Goal: Task Accomplishment & Management: Check status

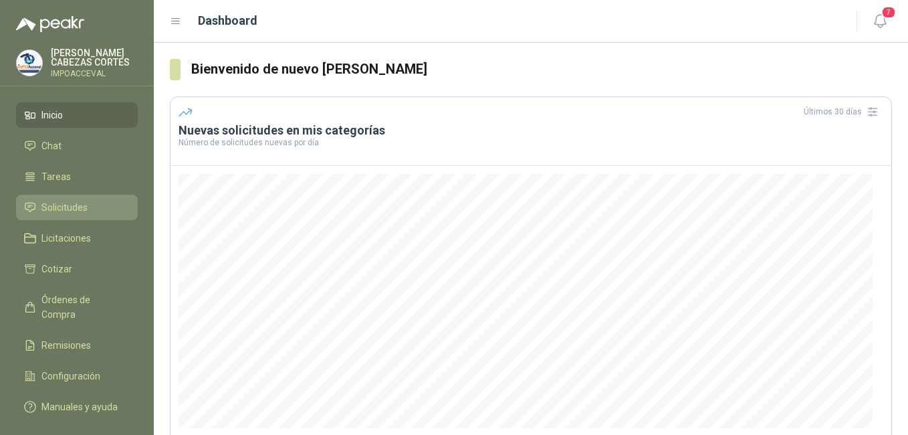
click at [53, 207] on span "Solicitudes" at bounding box center [64, 207] width 46 height 15
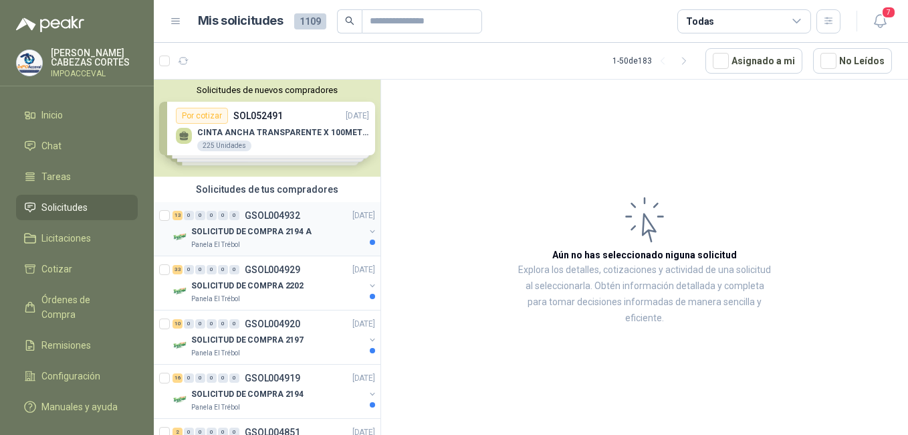
click at [251, 209] on div "13 0 0 0 0 0 GSOL004932 [DATE]" at bounding box center [275, 215] width 205 height 16
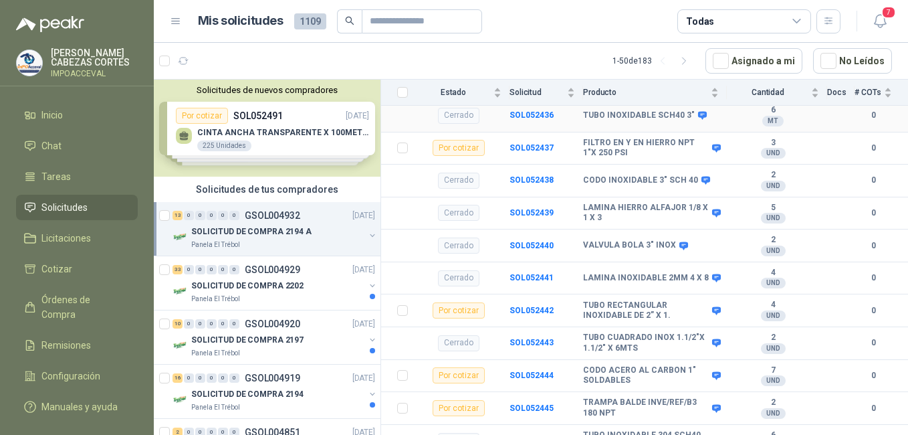
scroll to position [134, 0]
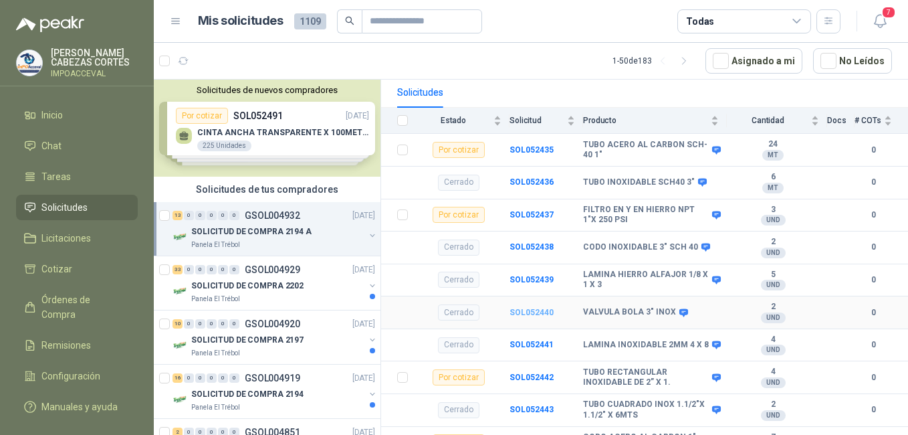
click at [524, 308] on b "SOL052440" at bounding box center [532, 312] width 44 height 9
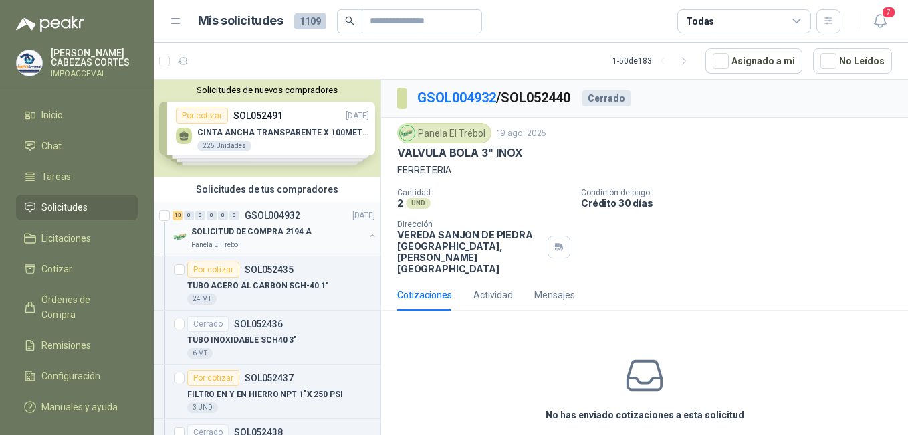
click at [259, 224] on div "SOLICITUD DE COMPRA 2194 A" at bounding box center [277, 231] width 173 height 16
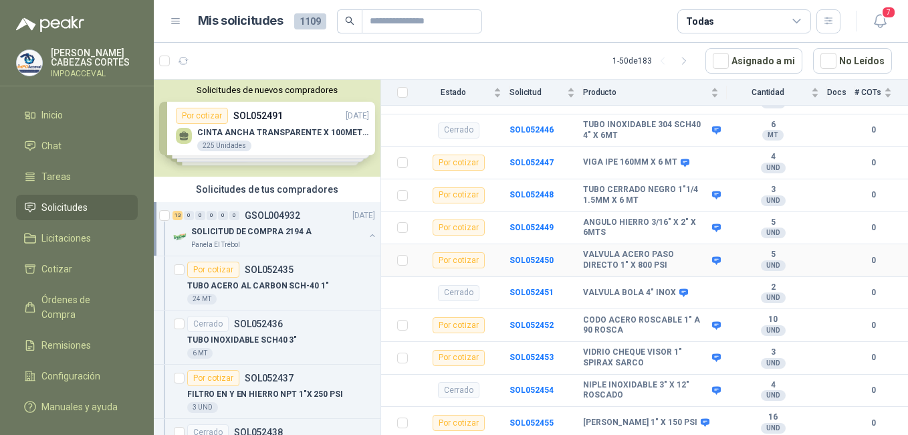
scroll to position [534, 0]
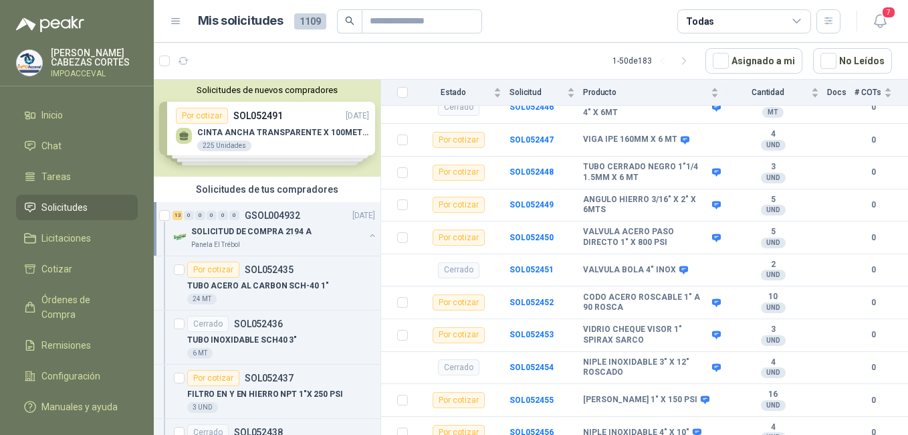
click at [247, 228] on p "SOLICITUD DE COMPRA 2194 A" at bounding box center [251, 231] width 120 height 13
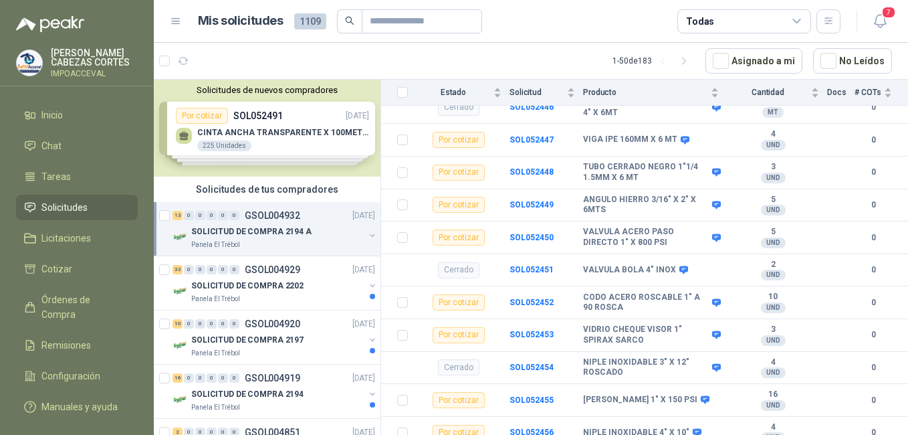
scroll to position [5, 0]
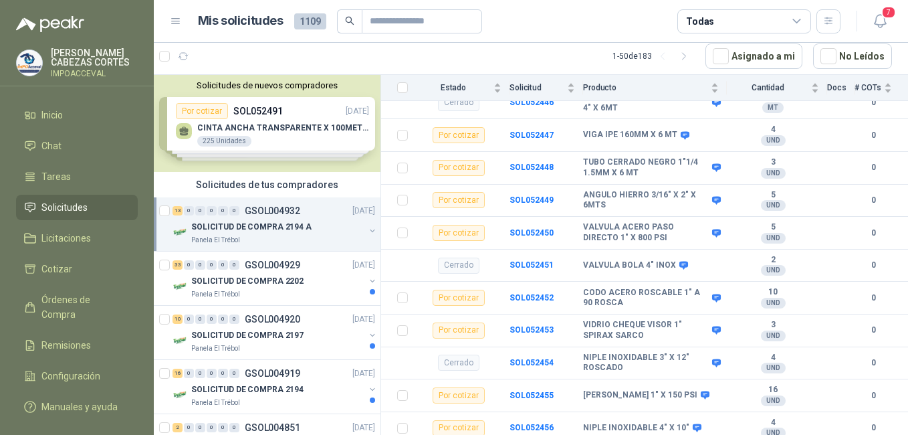
click at [39, 205] on li "Solicitudes" at bounding box center [77, 207] width 106 height 15
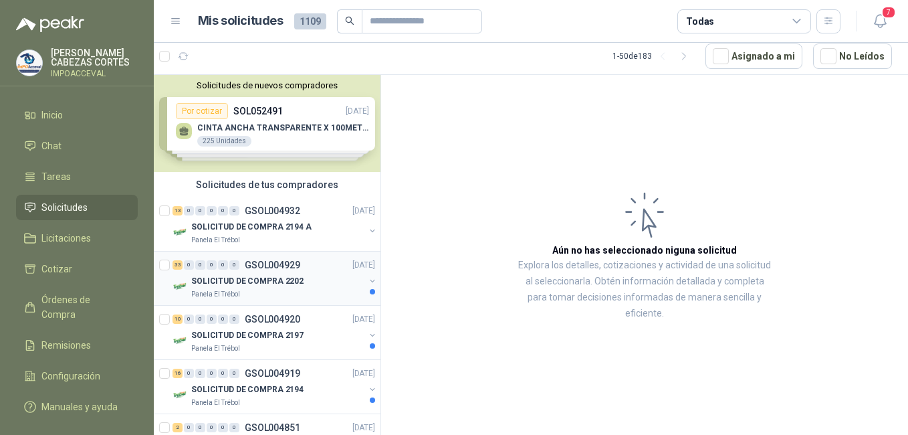
click at [282, 280] on p "SOLICITUD DE COMPRA 2202" at bounding box center [247, 281] width 112 height 13
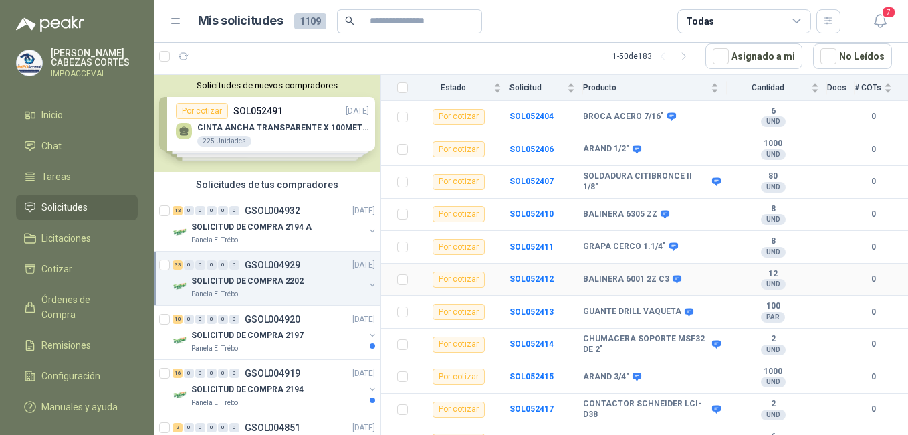
scroll to position [911, 0]
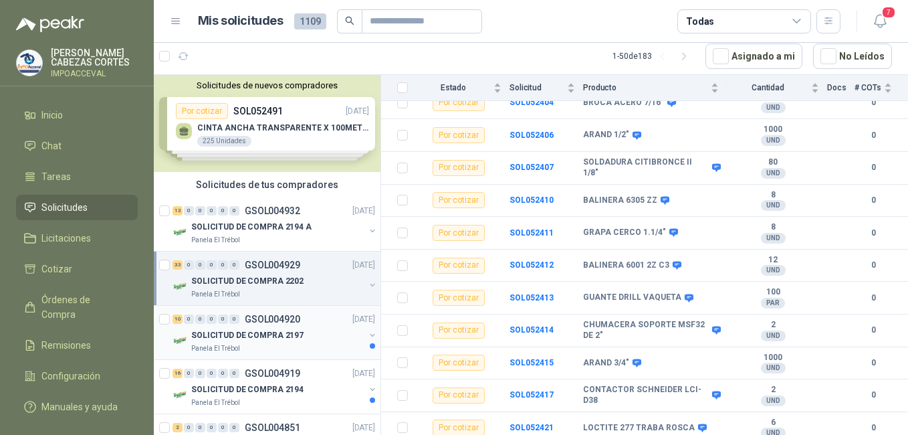
click at [272, 336] on p "SOLICITUD DE COMPRA 2197" at bounding box center [247, 335] width 112 height 13
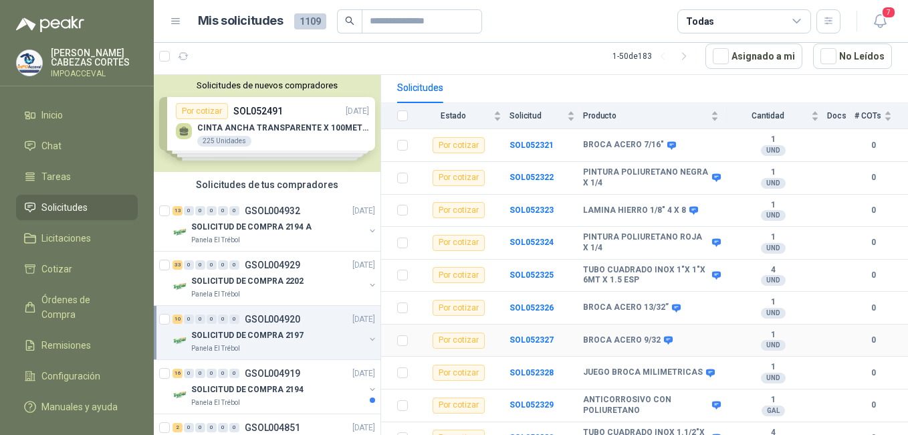
scroll to position [144, 0]
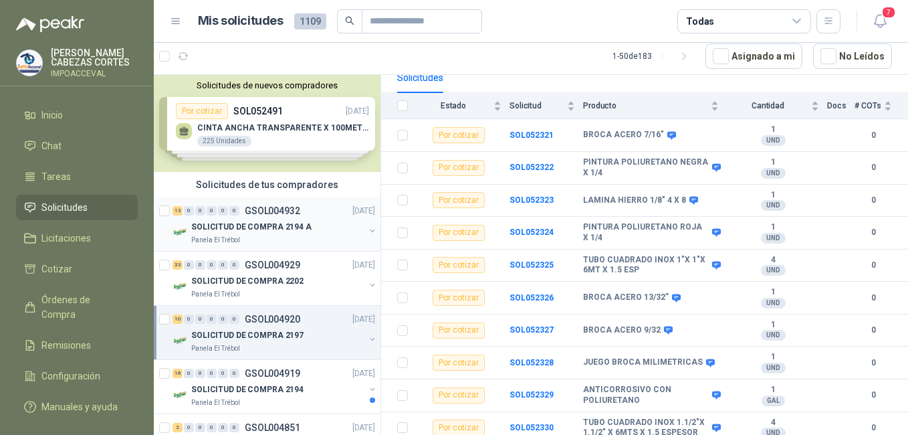
click at [233, 218] on div "13 0 0 0 0 0 GSOL004932 [DATE]" at bounding box center [275, 211] width 205 height 16
